Goal: Task Accomplishment & Management: Use online tool/utility

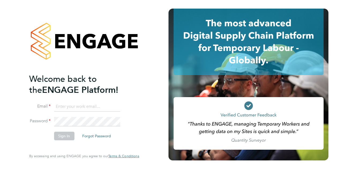
type input "Paul.Desborough@vistry.co.uk"
click at [59, 135] on button "Sign In" at bounding box center [64, 136] width 20 height 9
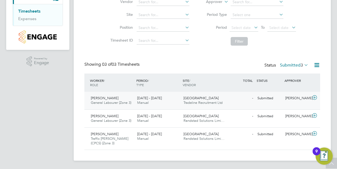
click at [314, 97] on icon at bounding box center [315, 97] width 7 height 4
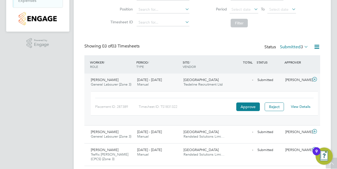
scroll to position [86, 0]
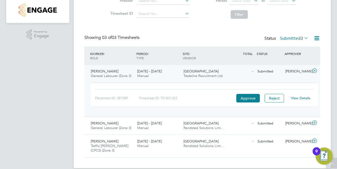
click at [297, 99] on link "View Details" at bounding box center [301, 98] width 20 height 5
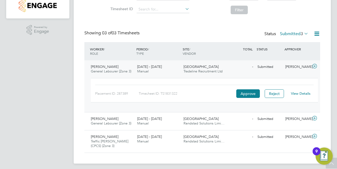
scroll to position [93, 0]
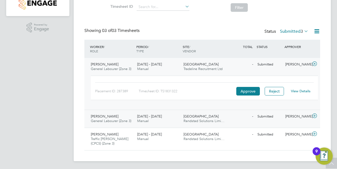
click at [315, 114] on icon at bounding box center [315, 116] width 7 height 4
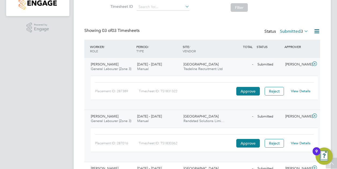
click at [298, 143] on link "View Details" at bounding box center [301, 143] width 20 height 5
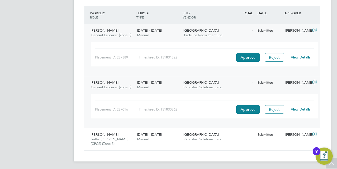
scroll to position [127, 0]
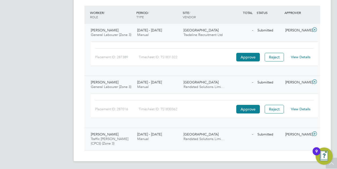
click at [316, 134] on icon at bounding box center [315, 134] width 7 height 4
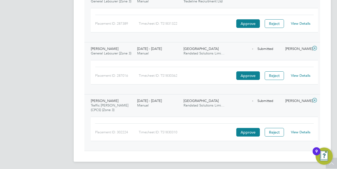
scroll to position [161, 0]
click at [296, 131] on link "View Details" at bounding box center [301, 131] width 20 height 5
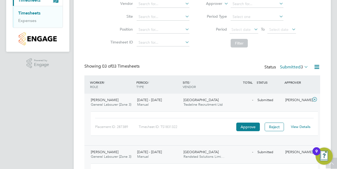
scroll to position [0, 0]
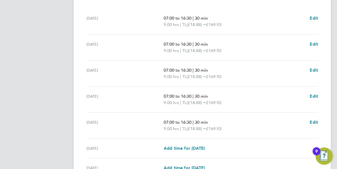
scroll to position [215, 0]
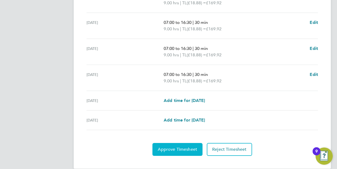
click at [175, 151] on span "Approve Timesheet" at bounding box center [177, 149] width 39 height 5
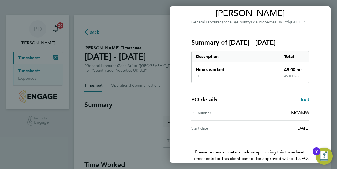
scroll to position [72, 0]
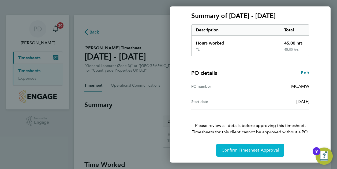
click at [249, 147] on span "Confirm Timesheet Approval" at bounding box center [250, 149] width 57 height 5
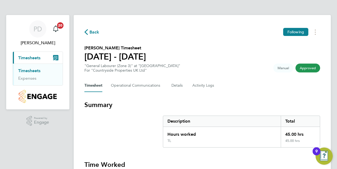
click at [24, 57] on span "Timesheets" at bounding box center [29, 57] width 22 height 5
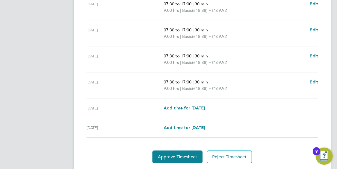
scroll to position [215, 0]
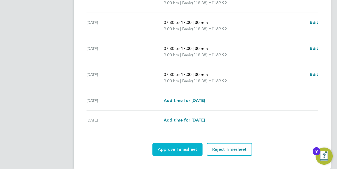
click at [170, 148] on span "Approve Timesheet" at bounding box center [177, 149] width 39 height 5
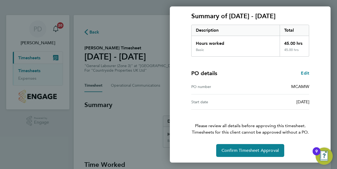
scroll to position [72, 0]
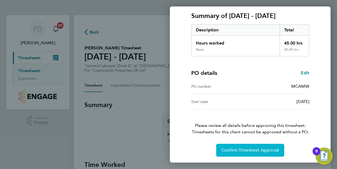
click at [261, 149] on span "Confirm Timesheet Approval" at bounding box center [250, 149] width 57 height 5
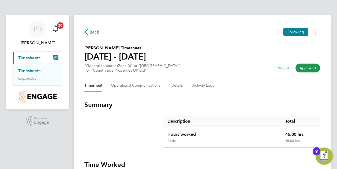
click at [23, 58] on span "Timesheets" at bounding box center [29, 57] width 22 height 5
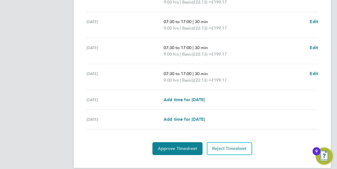
scroll to position [222, 0]
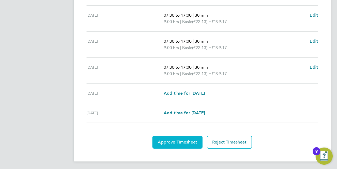
click at [183, 143] on button "Approve Timesheet" at bounding box center [178, 142] width 50 height 13
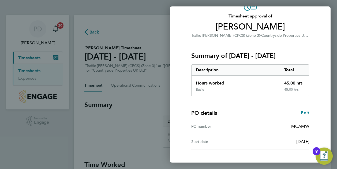
scroll to position [72, 0]
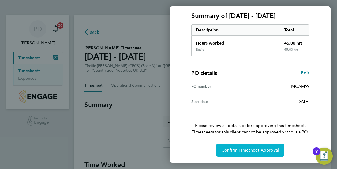
click at [247, 148] on span "Confirm Timesheet Approval" at bounding box center [250, 149] width 57 height 5
